Goal: Task Accomplishment & Management: Use online tool/utility

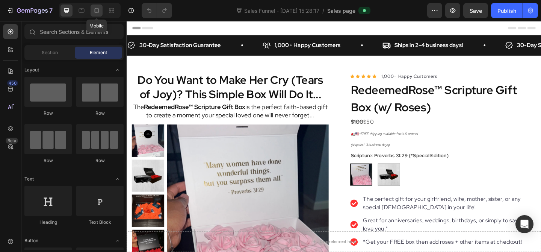
click at [97, 11] on icon at bounding box center [97, 11] width 8 height 8
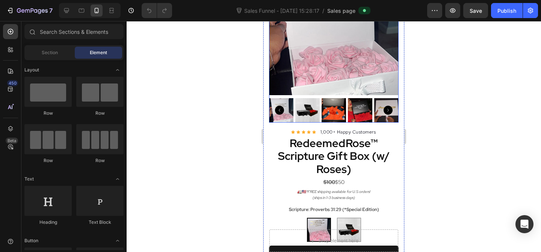
scroll to position [187, 0]
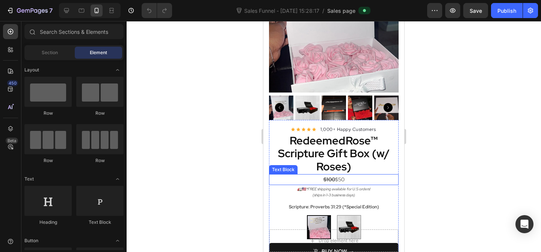
click at [344, 175] on p "$100 $50" at bounding box center [334, 179] width 128 height 9
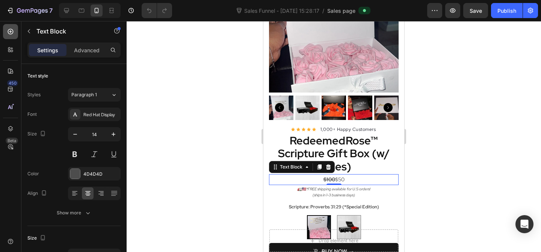
click at [13, 35] on icon at bounding box center [11, 32] width 8 height 8
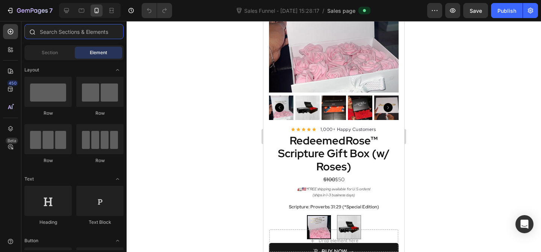
click at [42, 35] on input "text" at bounding box center [73, 31] width 99 height 15
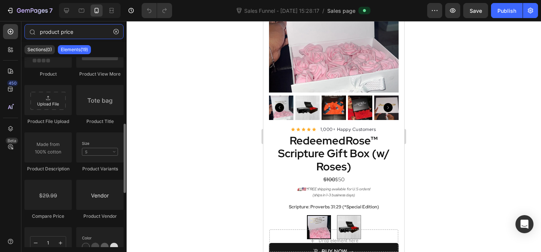
scroll to position [179, 0]
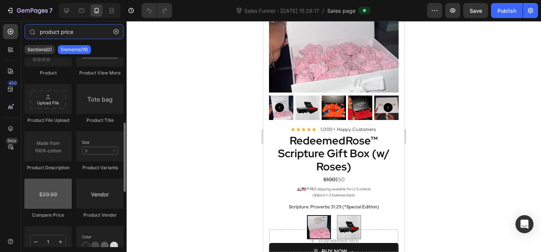
type input "product price"
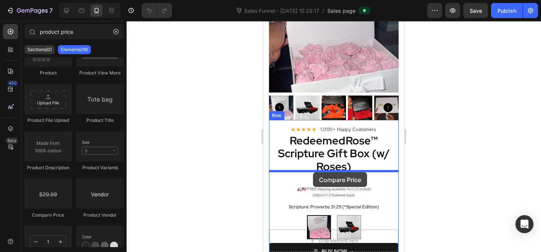
drag, startPoint x: 309, startPoint y: 218, endPoint x: 313, endPoint y: 172, distance: 46.4
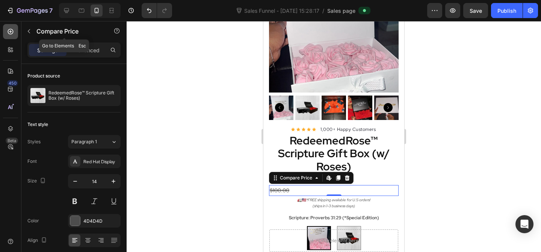
click at [8, 30] on icon at bounding box center [11, 32] width 6 height 6
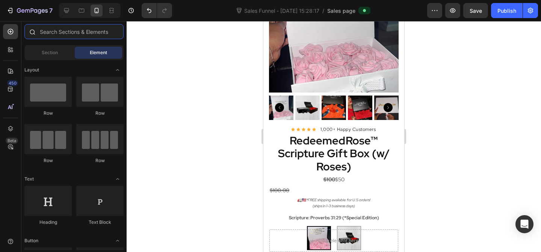
click at [49, 34] on input "text" at bounding box center [73, 31] width 99 height 15
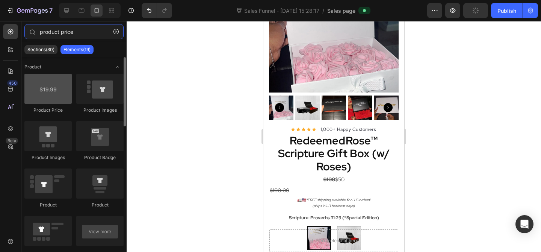
type input "product price"
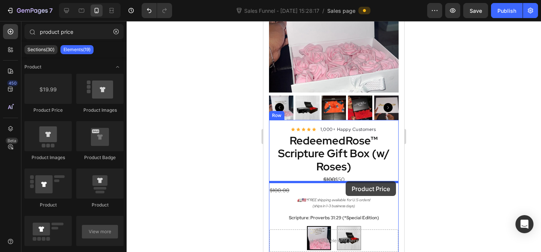
drag, startPoint x: 310, startPoint y: 116, endPoint x: 346, endPoint y: 181, distance: 74.0
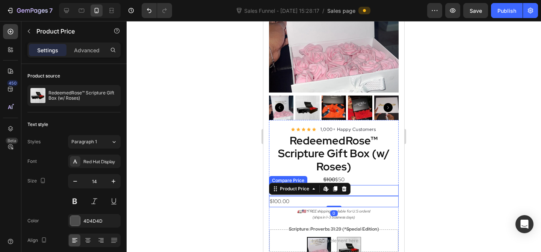
click at [373, 185] on div "$100.00" at bounding box center [334, 190] width 130 height 11
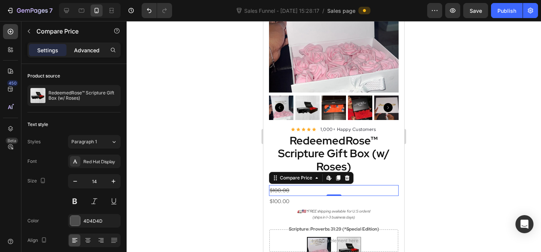
click at [81, 51] on p "Advanced" at bounding box center [87, 50] width 26 height 8
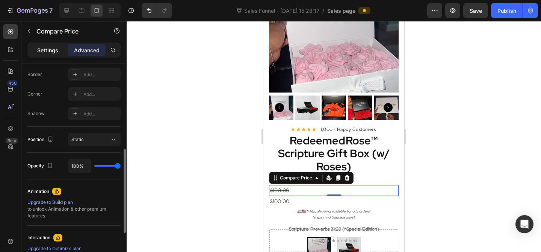
click at [44, 48] on p "Settings" at bounding box center [47, 50] width 21 height 8
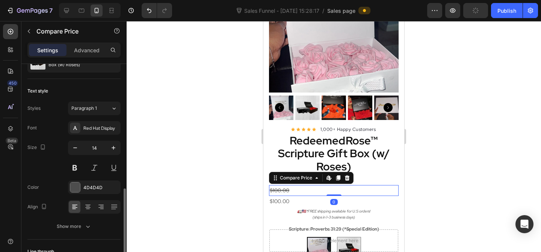
scroll to position [93, 0]
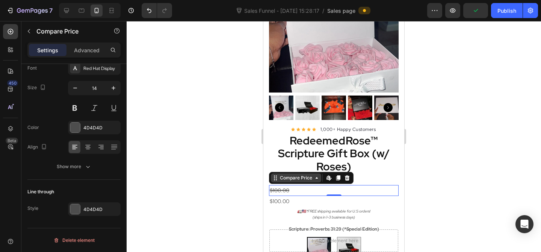
click at [317, 175] on icon at bounding box center [317, 178] width 6 height 6
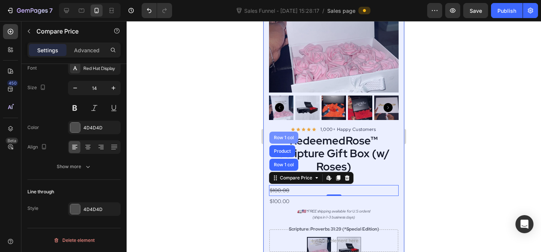
click at [287, 131] on div "Row 1 col" at bounding box center [283, 137] width 29 height 12
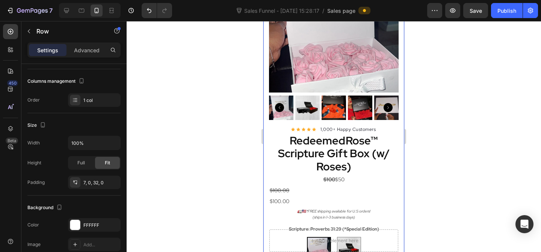
scroll to position [0, 0]
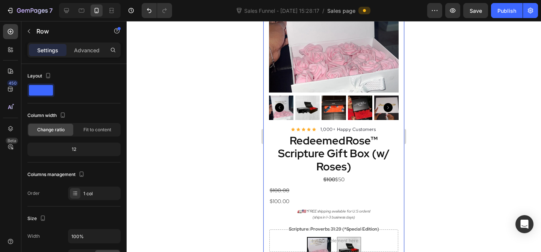
click at [458, 198] on div at bounding box center [334, 136] width 414 height 231
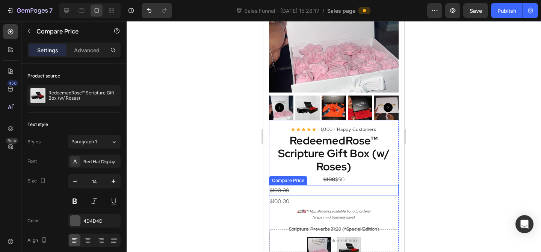
click at [350, 185] on div "$100.00" at bounding box center [334, 190] width 130 height 11
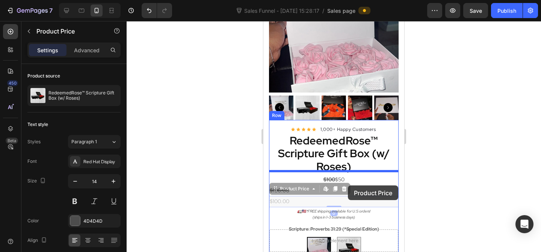
drag, startPoint x: 298, startPoint y: 186, endPoint x: 348, endPoint y: 185, distance: 50.4
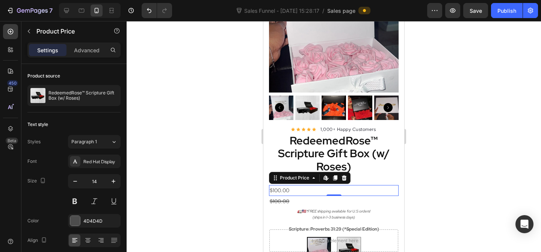
click at [432, 193] on div at bounding box center [334, 136] width 414 height 231
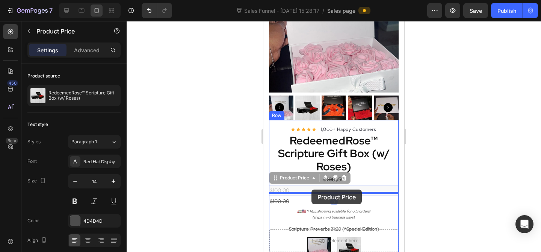
drag, startPoint x: 311, startPoint y: 175, endPoint x: 311, endPoint y: 190, distance: 15.0
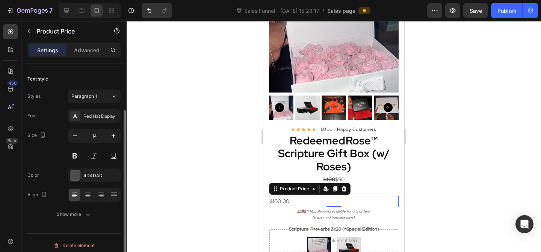
scroll to position [51, 0]
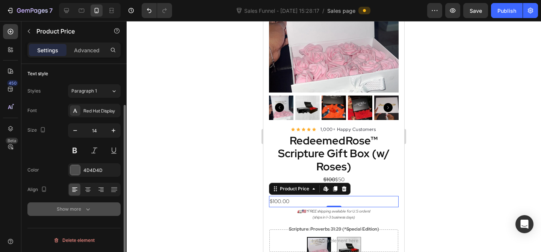
click at [82, 213] on button "Show more" at bounding box center [73, 209] width 93 height 14
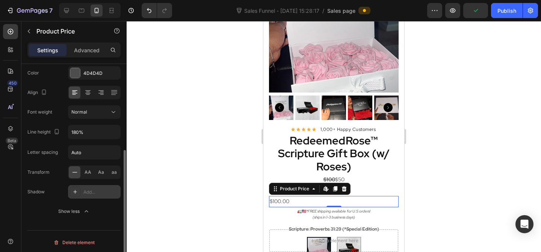
scroll to position [150, 0]
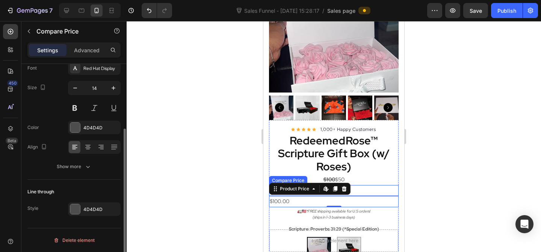
click at [366, 185] on div "$100.00" at bounding box center [334, 190] width 130 height 11
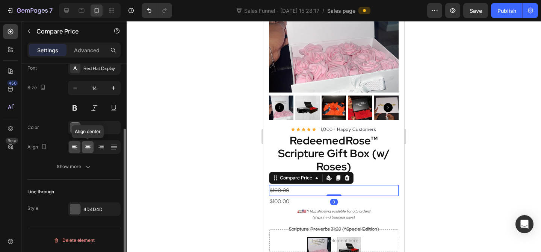
click at [90, 150] on icon at bounding box center [88, 147] width 8 height 8
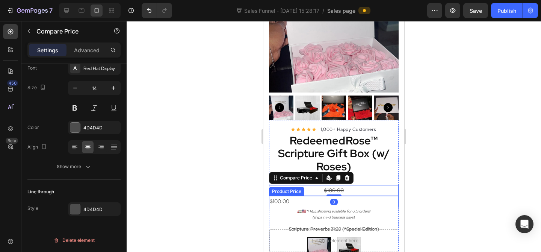
click at [289, 196] on div "$100.00" at bounding box center [334, 201] width 130 height 11
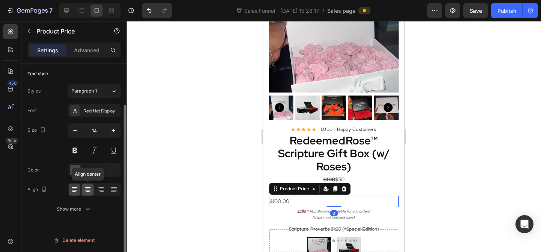
click at [89, 188] on icon at bounding box center [88, 190] width 8 height 8
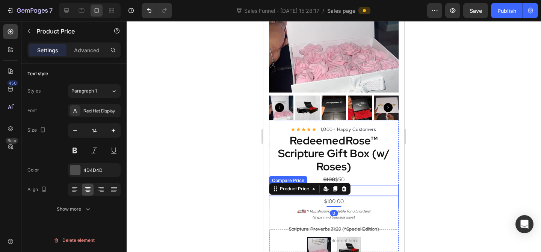
click at [440, 192] on div at bounding box center [334, 136] width 414 height 231
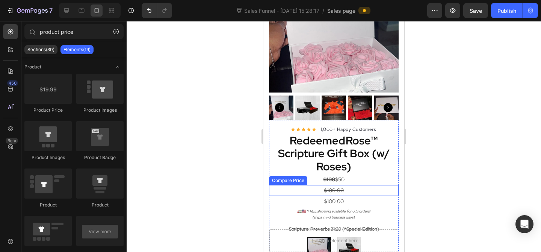
click at [337, 185] on div "$100.00" at bounding box center [334, 190] width 130 height 11
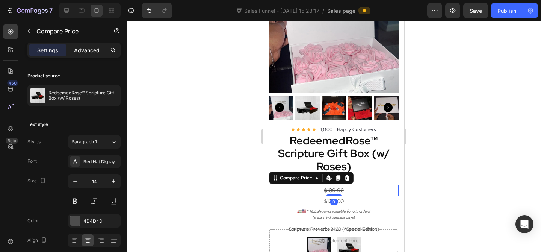
click at [75, 47] on p "Advanced" at bounding box center [87, 50] width 26 height 8
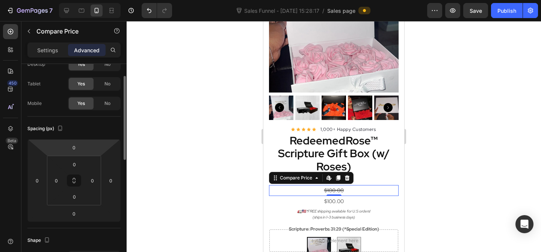
scroll to position [30, 0]
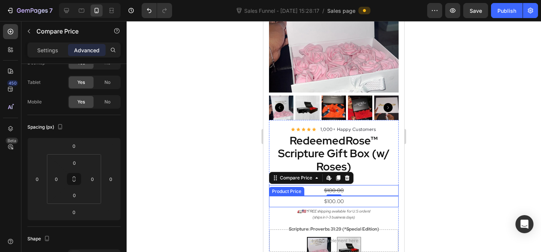
click at [337, 196] on div "$100.00" at bounding box center [334, 201] width 130 height 11
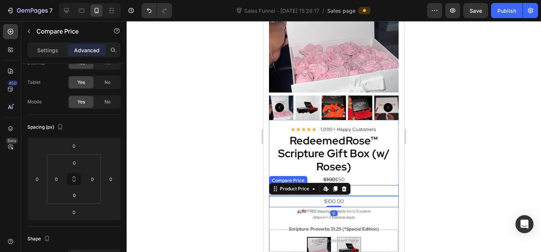
click at [363, 185] on div "$100.00" at bounding box center [334, 190] width 130 height 11
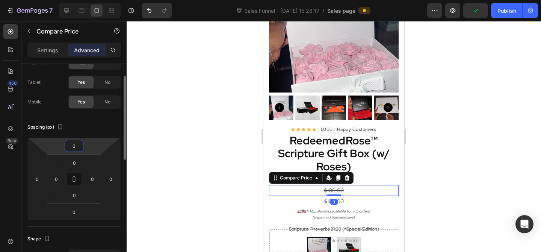
click at [75, 147] on input "0" at bounding box center [73, 145] width 15 height 11
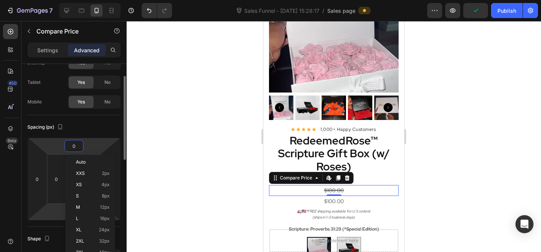
click at [52, 0] on html "7 Sales Funnel - [DATE] 15:28:17 / Sales page Preview Publish 450 Beta product …" at bounding box center [270, 0] width 541 height 0
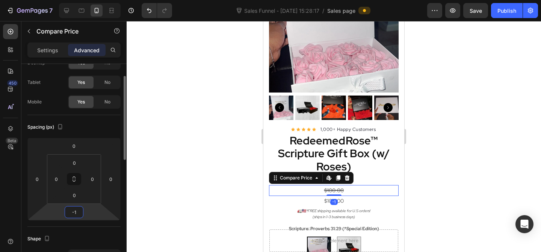
type input "-10"
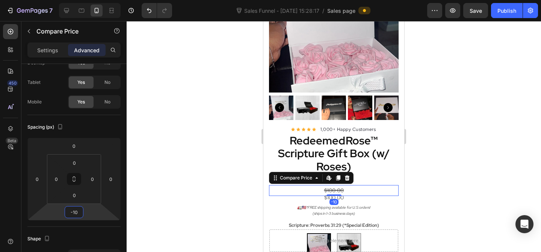
click at [457, 219] on div at bounding box center [334, 136] width 414 height 231
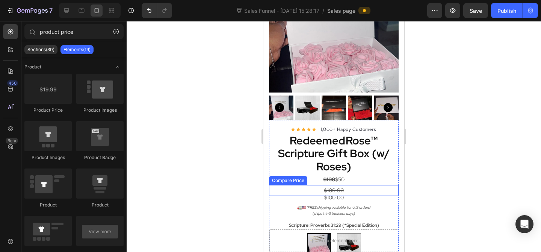
click at [344, 185] on div "$100.00" at bounding box center [334, 190] width 130 height 11
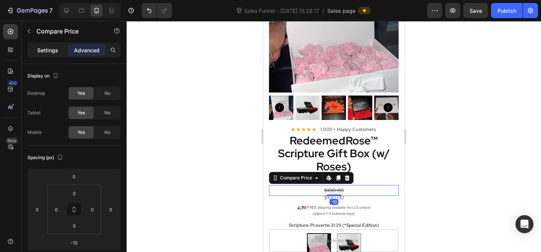
click at [57, 53] on p "Settings" at bounding box center [47, 50] width 21 height 8
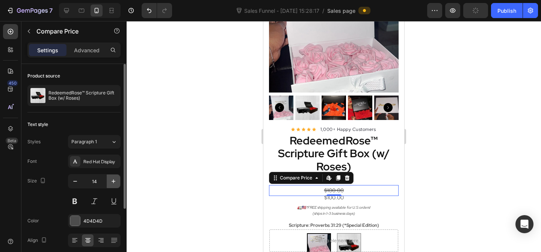
click at [110, 179] on icon "button" at bounding box center [114, 181] width 8 height 8
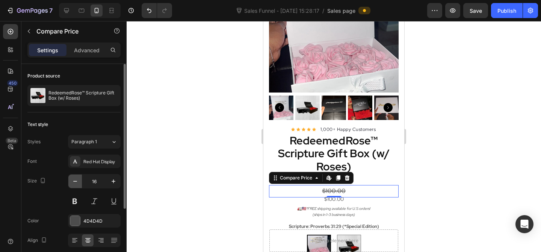
click at [77, 182] on icon "button" at bounding box center [75, 181] width 8 height 8
type input "14"
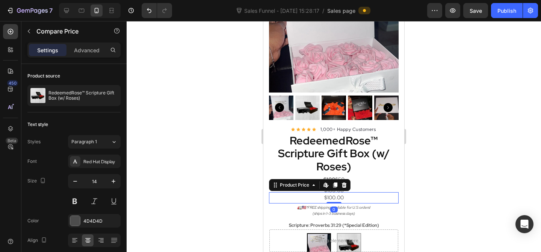
click at [346, 192] on div "$100.00" at bounding box center [334, 197] width 130 height 11
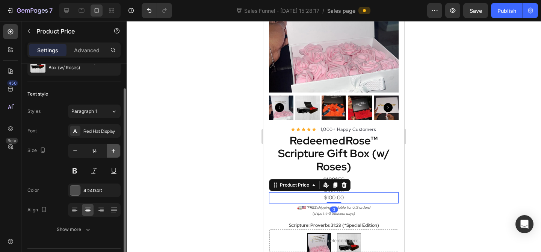
click at [112, 150] on icon "button" at bounding box center [114, 151] width 8 height 8
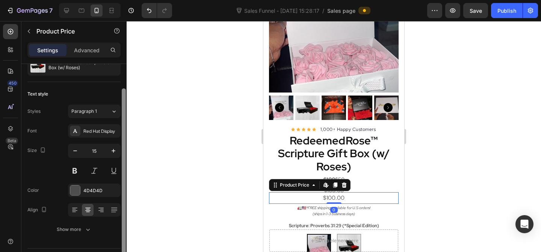
type input "16"
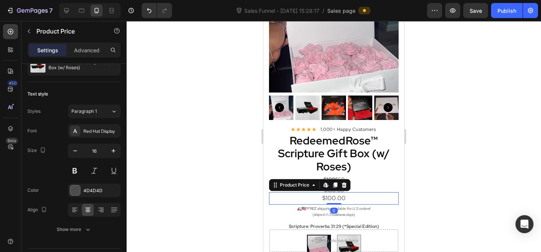
click at [202, 165] on div at bounding box center [334, 136] width 414 height 231
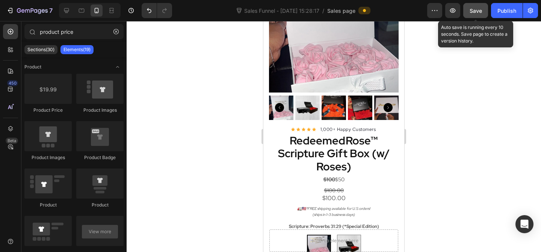
click at [472, 11] on span "Save" at bounding box center [476, 11] width 12 height 6
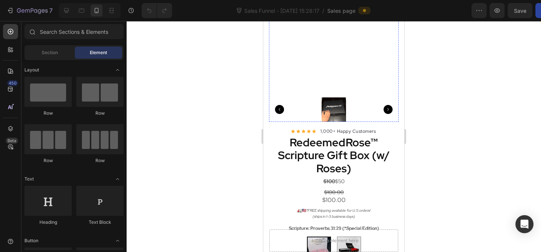
scroll to position [190, 0]
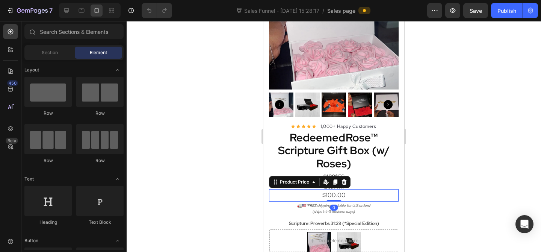
click at [337, 189] on div "$100.00" at bounding box center [334, 195] width 130 height 12
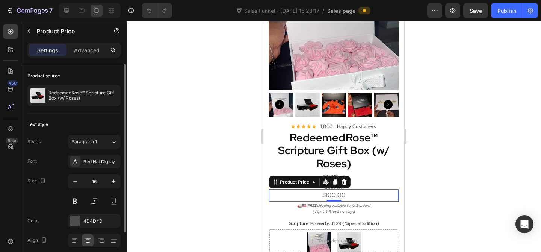
scroll to position [51, 0]
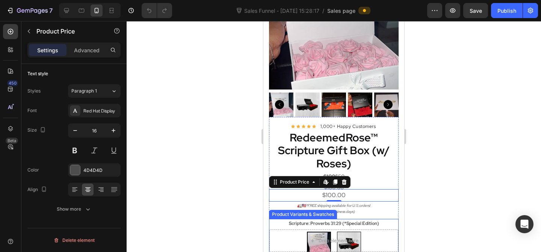
click at [345, 232] on img at bounding box center [348, 243] width 23 height 23
click at [349, 231] on input "Philippians 1:3 Philippians 1:3" at bounding box center [349, 231] width 0 height 0
radio input "true"
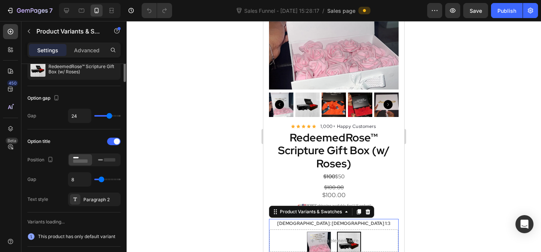
scroll to position [0, 0]
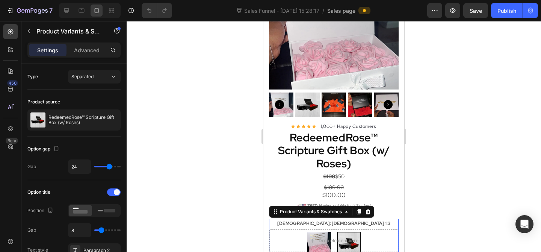
click at [322, 232] on img at bounding box center [318, 243] width 23 height 23
click at [319, 231] on input "Proverbs 31:29 (*Special Edition) Proverbs 31:29 (*Special Edition)" at bounding box center [319, 231] width 0 height 0
radio input "true"
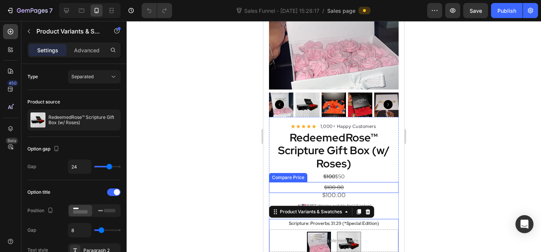
click at [349, 182] on div "$100.00" at bounding box center [334, 187] width 130 height 11
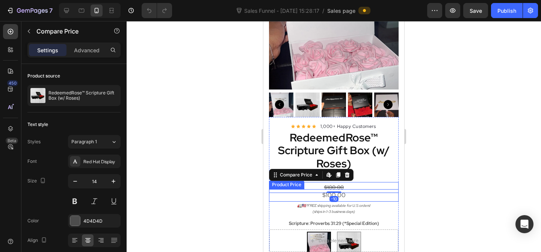
click at [353, 189] on div "$100.00" at bounding box center [334, 195] width 130 height 12
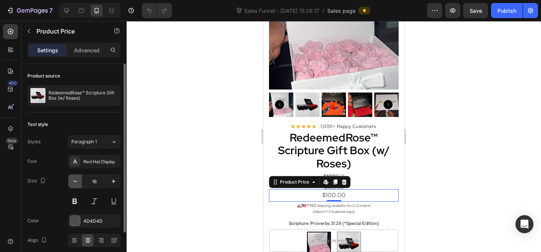
click at [70, 181] on button "button" at bounding box center [75, 181] width 14 height 14
click at [77, 183] on icon "button" at bounding box center [75, 181] width 8 height 8
type input "14"
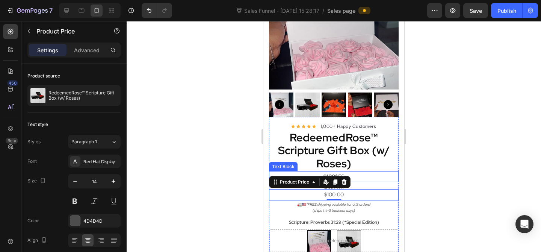
click at [373, 172] on p "$100 $50" at bounding box center [334, 176] width 128 height 9
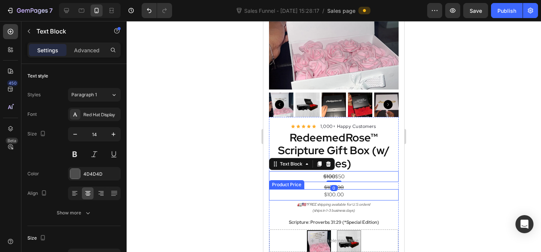
click at [369, 189] on div "$100.00" at bounding box center [334, 194] width 130 height 11
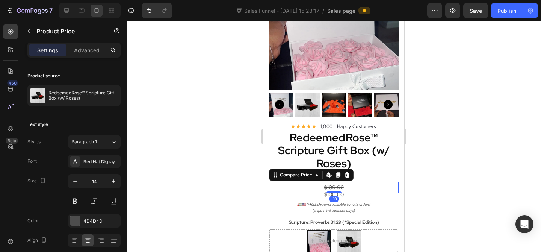
click at [364, 182] on div "$100.00" at bounding box center [334, 187] width 130 height 11
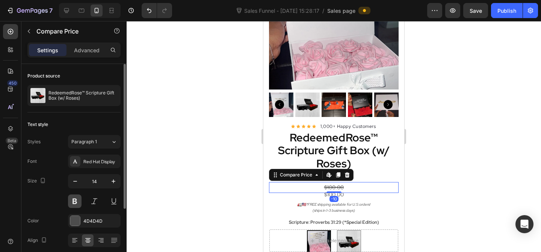
click at [76, 200] on button at bounding box center [75, 201] width 14 height 14
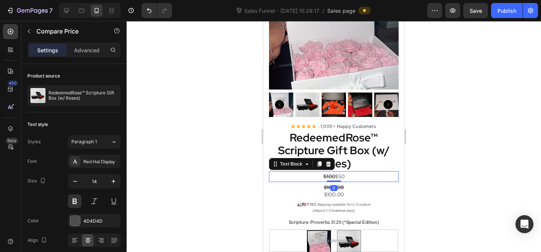
click at [382, 172] on p "$100 $50" at bounding box center [334, 176] width 128 height 9
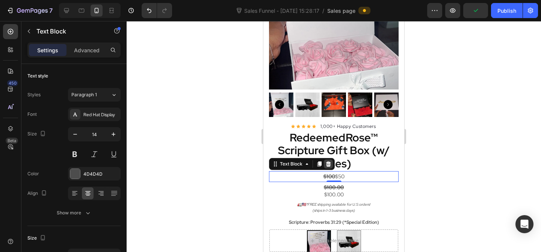
click at [329, 161] on icon at bounding box center [328, 163] width 5 height 5
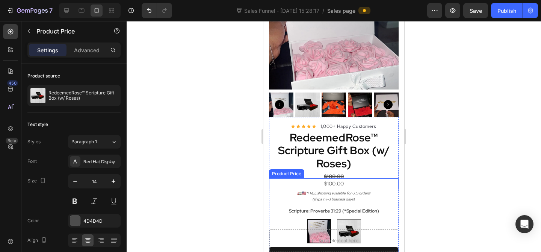
click at [338, 178] on div "$100.00" at bounding box center [334, 183] width 130 height 11
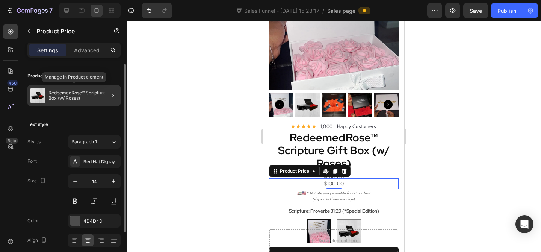
click at [95, 95] on p "RedeemedRose™ Scripture Gift Box (w/ Roses)" at bounding box center [82, 95] width 69 height 11
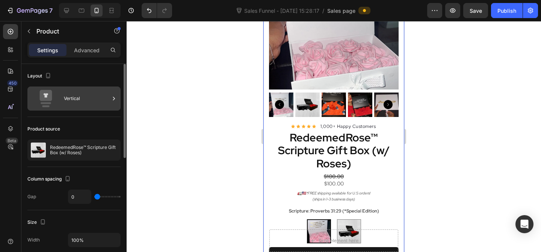
click at [89, 98] on div "Vertical" at bounding box center [87, 98] width 46 height 17
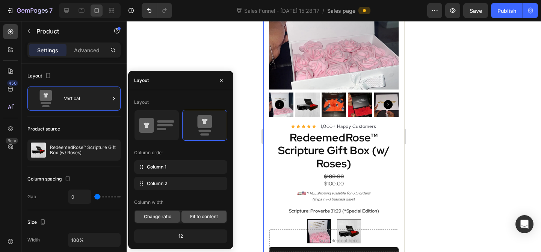
click at [194, 217] on span "Fit to content" at bounding box center [204, 216] width 28 height 7
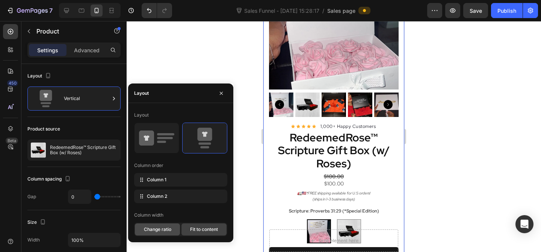
click at [166, 229] on span "Change ratio" at bounding box center [157, 229] width 27 height 7
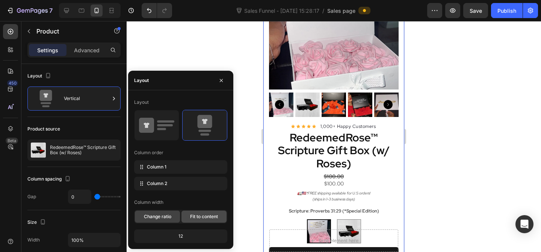
click at [186, 217] on div "Fit to content" at bounding box center [203, 216] width 45 height 12
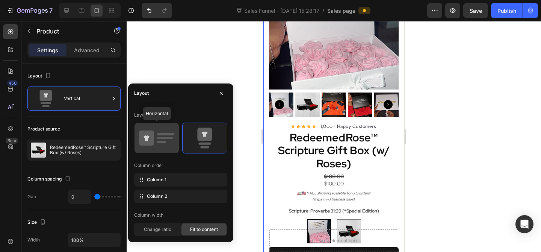
click at [160, 141] on rect at bounding box center [161, 142] width 9 height 2
type input "30"
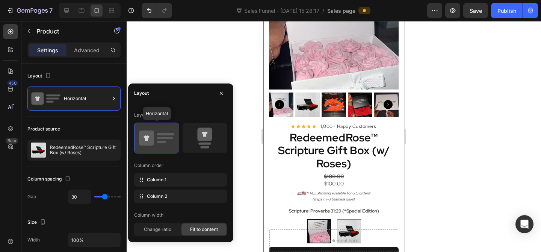
scroll to position [281, 0]
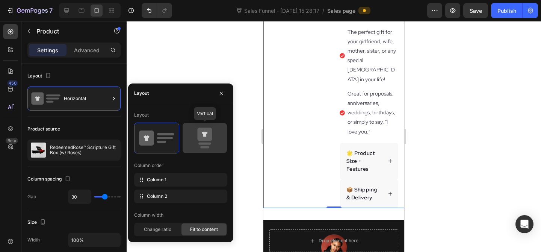
click at [206, 134] on icon at bounding box center [205, 133] width 6 height 5
type input "0"
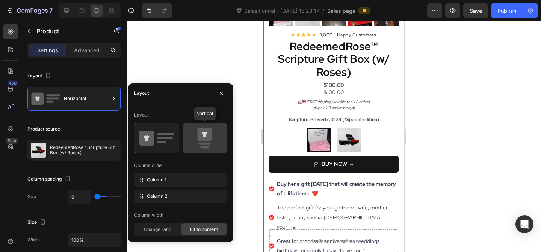
scroll to position [190, 0]
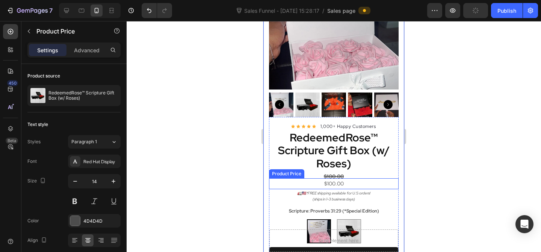
click at [332, 178] on div "$100.00" at bounding box center [334, 183] width 130 height 11
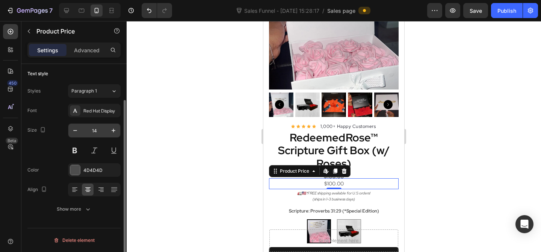
scroll to position [0, 0]
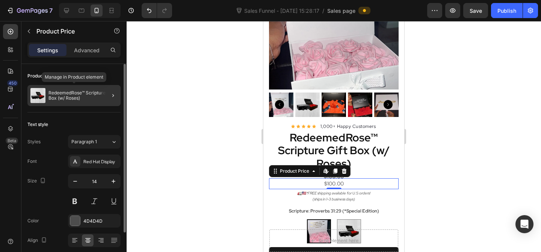
click at [77, 95] on p "RedeemedRose™ Scripture Gift Box (w/ Roses)" at bounding box center [82, 95] width 69 height 11
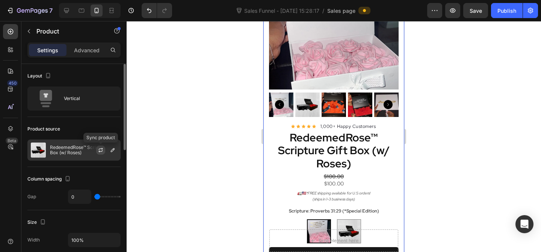
click at [99, 149] on icon "button" at bounding box center [101, 149] width 4 height 2
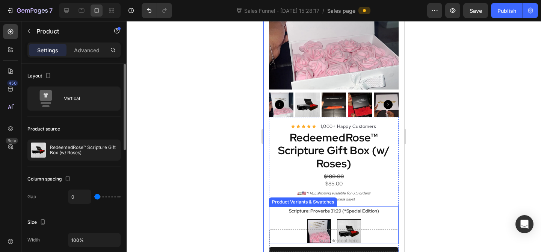
click at [351, 219] on img at bounding box center [348, 230] width 23 height 23
click at [349, 219] on input "Philippians 1:3 Philippians 1:3" at bounding box center [349, 219] width 0 height 0
radio input "true"
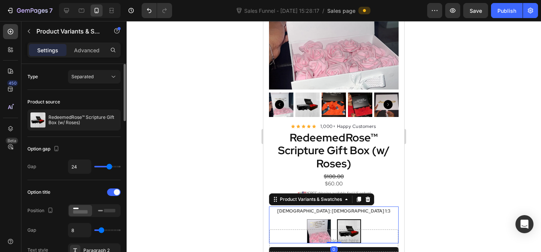
click at [480, 187] on div at bounding box center [334, 136] width 414 height 231
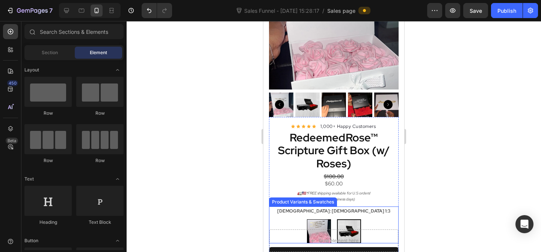
click at [325, 219] on img at bounding box center [318, 230] width 23 height 23
click at [319, 219] on input "Proverbs 31:29 (*Special Edition) Proverbs 31:29 (*Special Edition)" at bounding box center [319, 219] width 0 height 0
radio input "true"
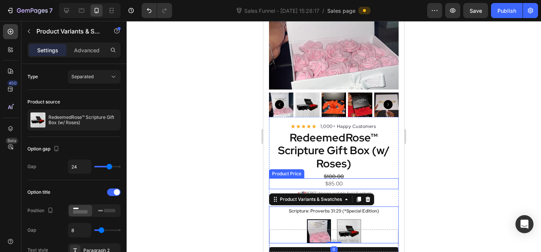
click at [336, 178] on div "$85.00" at bounding box center [334, 183] width 130 height 11
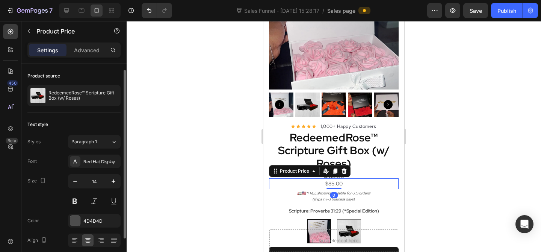
scroll to position [51, 0]
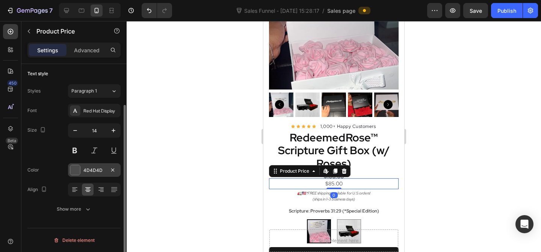
click at [86, 168] on div "4D4D4D" at bounding box center [94, 170] width 22 height 7
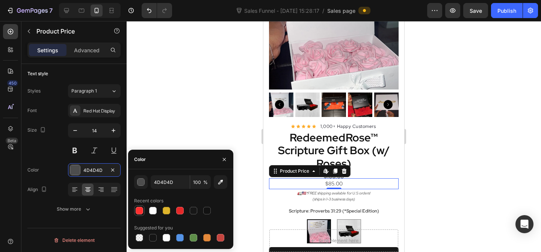
click at [141, 211] on div at bounding box center [140, 211] width 8 height 8
type input "FF3030"
click at [185, 113] on div at bounding box center [334, 136] width 414 height 231
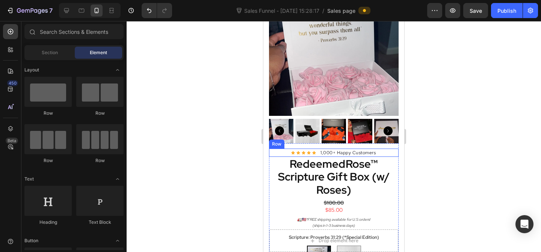
scroll to position [198, 0]
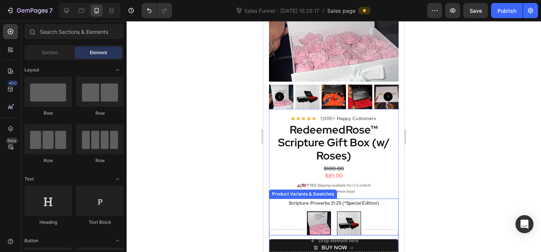
click at [350, 212] on img at bounding box center [348, 223] width 23 height 23
click at [349, 211] on input "Philippians 1:3 Philippians 1:3" at bounding box center [349, 211] width 0 height 0
radio input "true"
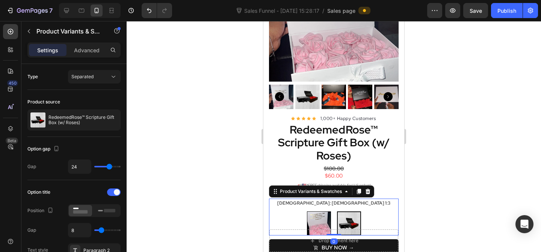
click at [316, 212] on img at bounding box center [318, 223] width 23 height 23
click at [319, 211] on input "Proverbs 31:29 (*Special Edition) Proverbs 31:29 (*Special Edition)" at bounding box center [319, 211] width 0 height 0
radio input "true"
click at [350, 212] on img at bounding box center [348, 223] width 23 height 23
click at [349, 211] on input "Philippians 1:3 Philippians 1:3" at bounding box center [349, 211] width 0 height 0
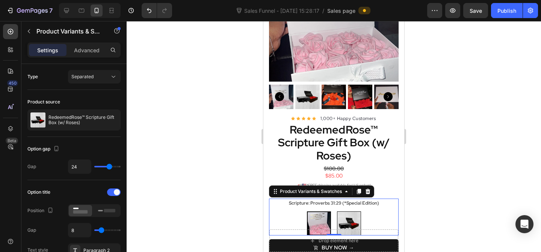
radio input "true"
click at [323, 212] on img at bounding box center [318, 223] width 23 height 23
click at [319, 211] on input "Proverbs 31:29 (*Special Edition) Proverbs 31:29 (*Special Edition)" at bounding box center [319, 211] width 0 height 0
radio input "true"
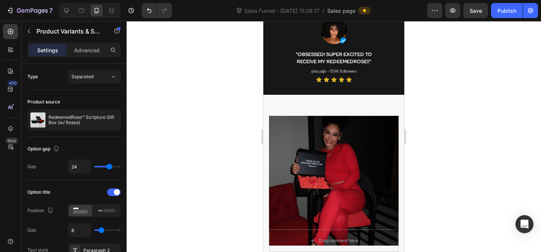
scroll to position [0, 0]
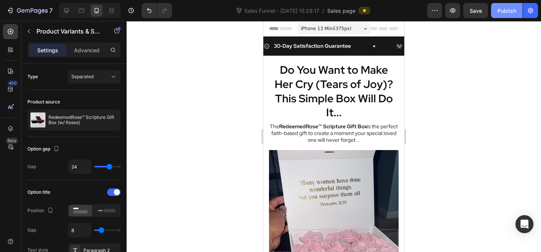
click at [512, 8] on div "Publish" at bounding box center [506, 11] width 19 height 8
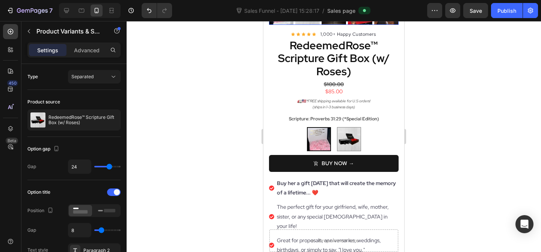
scroll to position [284, 0]
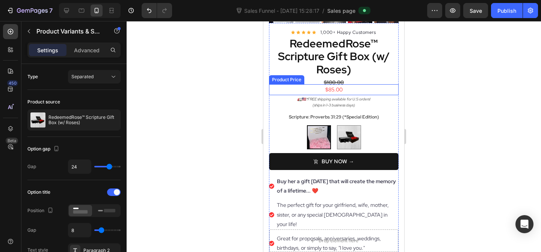
click at [336, 84] on div "$85.00" at bounding box center [334, 89] width 130 height 11
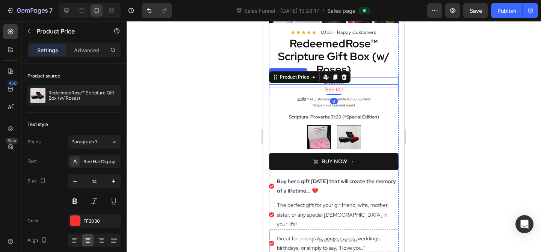
click at [358, 77] on div "$100.00" at bounding box center [334, 82] width 130 height 11
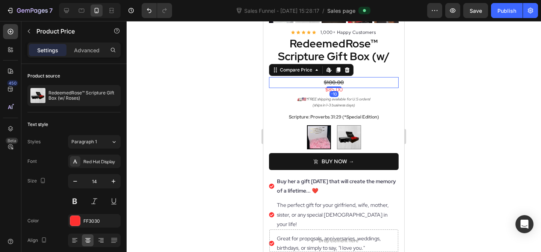
scroll to position [51, 0]
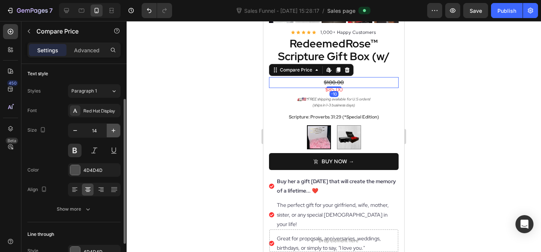
click at [115, 127] on icon "button" at bounding box center [114, 131] width 8 height 8
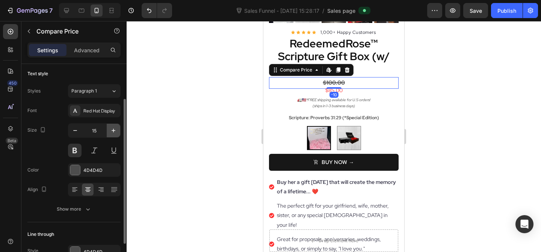
type input "16"
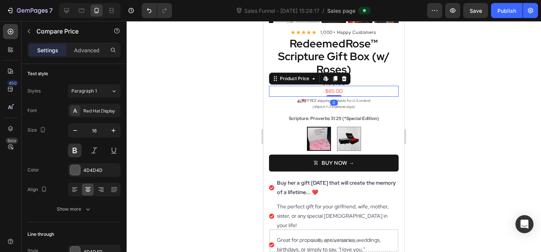
click at [345, 86] on div "$85.00" at bounding box center [334, 91] width 130 height 11
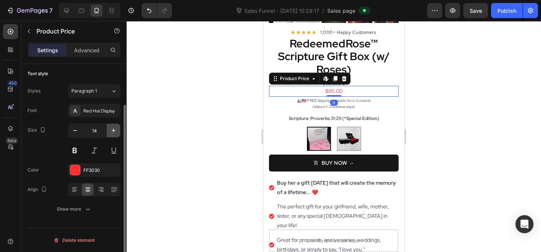
click at [111, 130] on icon "button" at bounding box center [114, 131] width 8 height 8
type input "16"
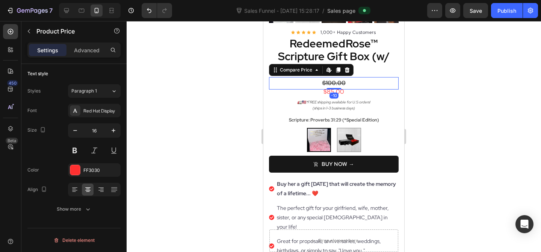
click at [373, 77] on div "$100.00" at bounding box center [334, 83] width 130 height 12
click at [77, 52] on p "Advanced" at bounding box center [87, 50] width 26 height 8
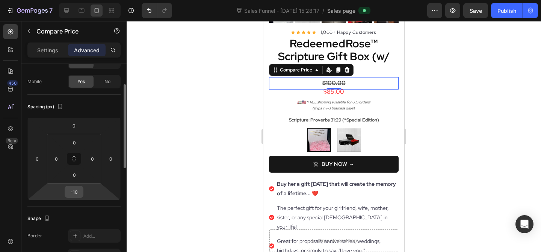
click at [77, 195] on input "-10" at bounding box center [73, 191] width 15 height 11
type input "-5"
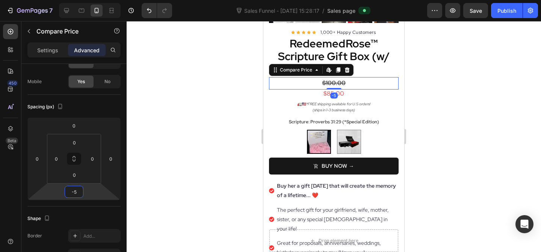
click at [196, 187] on div at bounding box center [334, 136] width 414 height 231
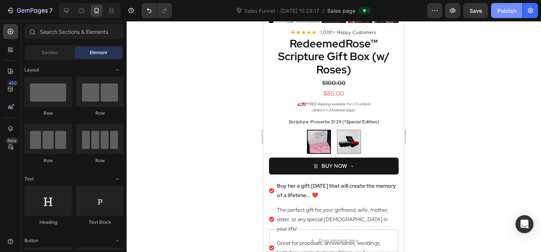
click at [509, 12] on div "Publish" at bounding box center [506, 11] width 19 height 8
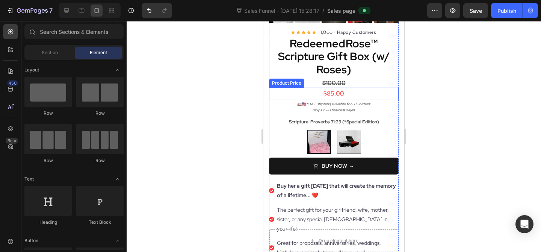
click at [338, 88] on div "$85.00" at bounding box center [334, 94] width 130 height 12
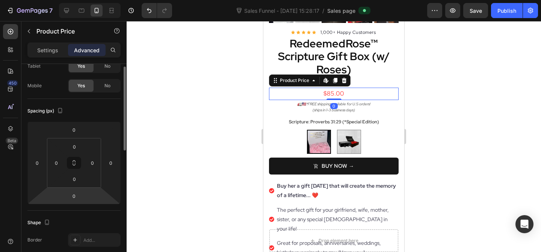
scroll to position [59, 0]
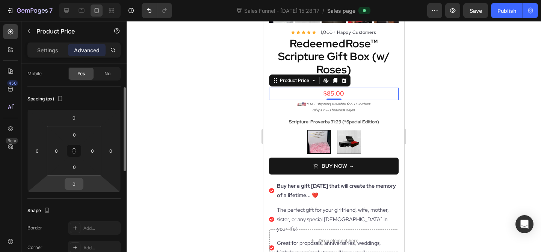
click at [74, 184] on input "0" at bounding box center [73, 183] width 15 height 11
type input "-5"
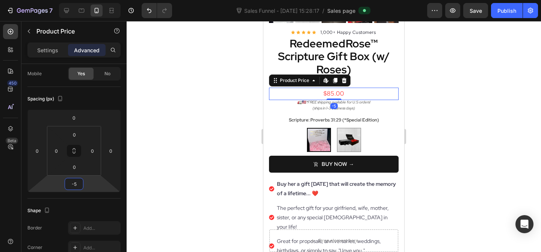
click at [156, 165] on div at bounding box center [334, 136] width 414 height 231
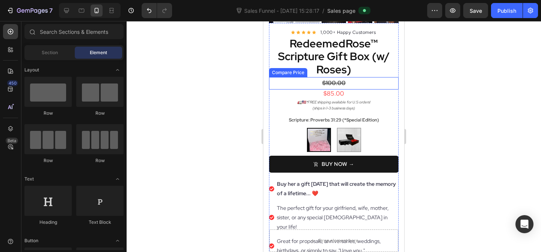
click at [348, 77] on div "$100.00" at bounding box center [334, 83] width 130 height 12
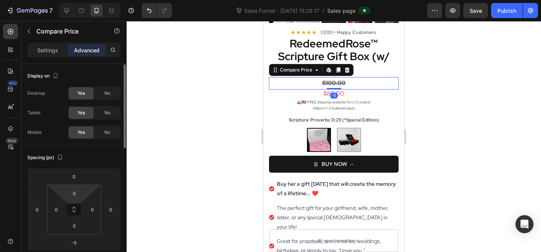
scroll to position [21, 0]
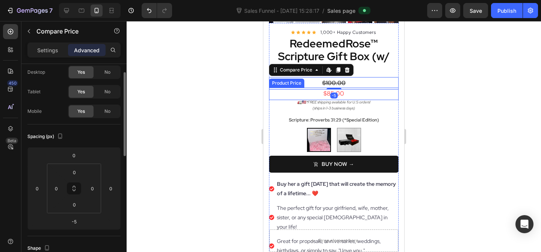
click at [350, 88] on div "$85.00" at bounding box center [334, 94] width 130 height 12
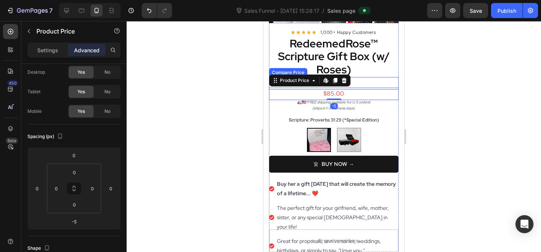
click at [368, 77] on div "$100.00" at bounding box center [334, 83] width 130 height 12
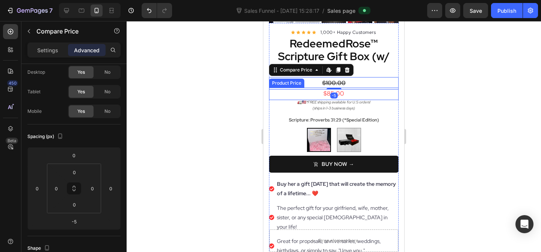
click at [367, 88] on div "$85.00" at bounding box center [334, 94] width 130 height 12
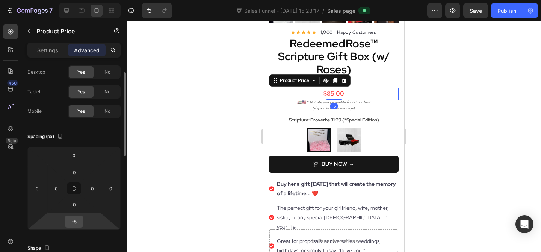
click at [75, 222] on input "-5" at bounding box center [73, 221] width 15 height 11
type input "0"
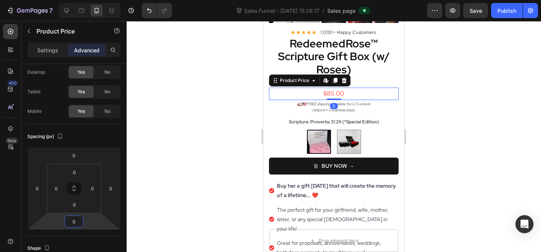
click at [163, 206] on div at bounding box center [334, 136] width 414 height 231
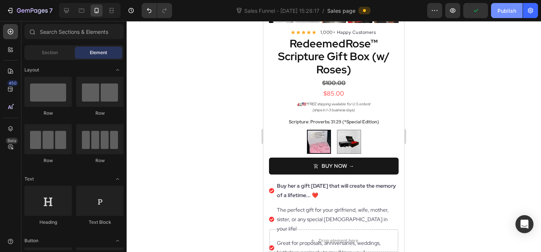
click at [506, 8] on div "Publish" at bounding box center [506, 11] width 19 height 8
